Goal: Transaction & Acquisition: Purchase product/service

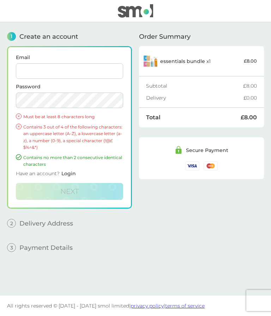
click at [32, 71] on input "Email" at bounding box center [69, 71] width 107 height 16
type input "[PERSON_NAME][EMAIL_ADDRESS][DOMAIN_NAME]"
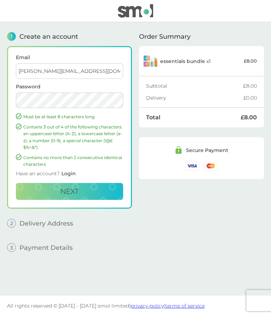
click at [110, 191] on button "Next" at bounding box center [69, 191] width 107 height 17
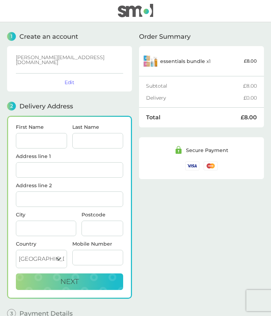
scroll to position [34, 0]
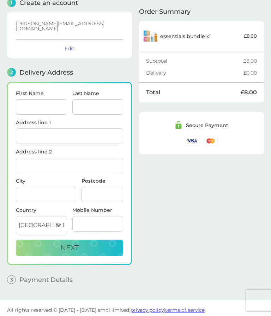
click at [33, 106] on input "First Name" at bounding box center [41, 107] width 51 height 16
type input "[PERSON_NAME]"
click at [86, 105] on input "Last Name" at bounding box center [97, 107] width 51 height 16
type input "Sanger"
click at [25, 132] on input "Address line 1" at bounding box center [69, 137] width 107 height 16
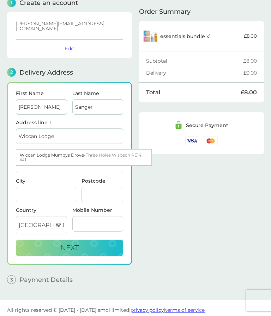
click at [114, 153] on span "Three Holes Wisbech PE14 9JT" at bounding box center [81, 158] width 122 height 10
type input "Wiccan Lodge, Mumbys Drove"
type input "Three Holes"
type input "Wisbech"
type input "PE14 9JT"
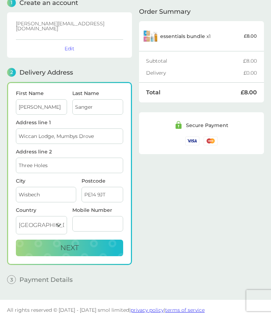
click at [82, 220] on input "Mobile Number" at bounding box center [97, 224] width 51 height 16
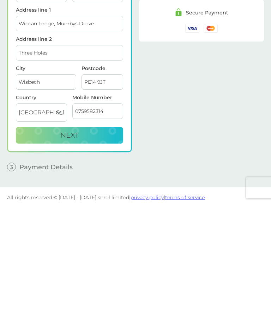
type input "07595823143"
click at [104, 240] on button "Next" at bounding box center [69, 248] width 107 height 17
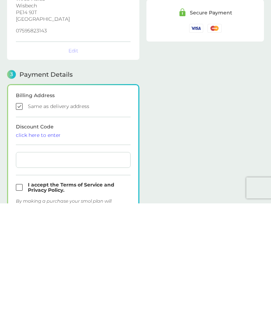
checkbox input "true"
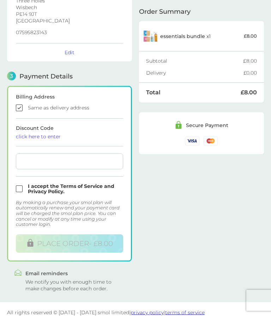
scroll to position [145, 0]
